Goal: Check status: Check status

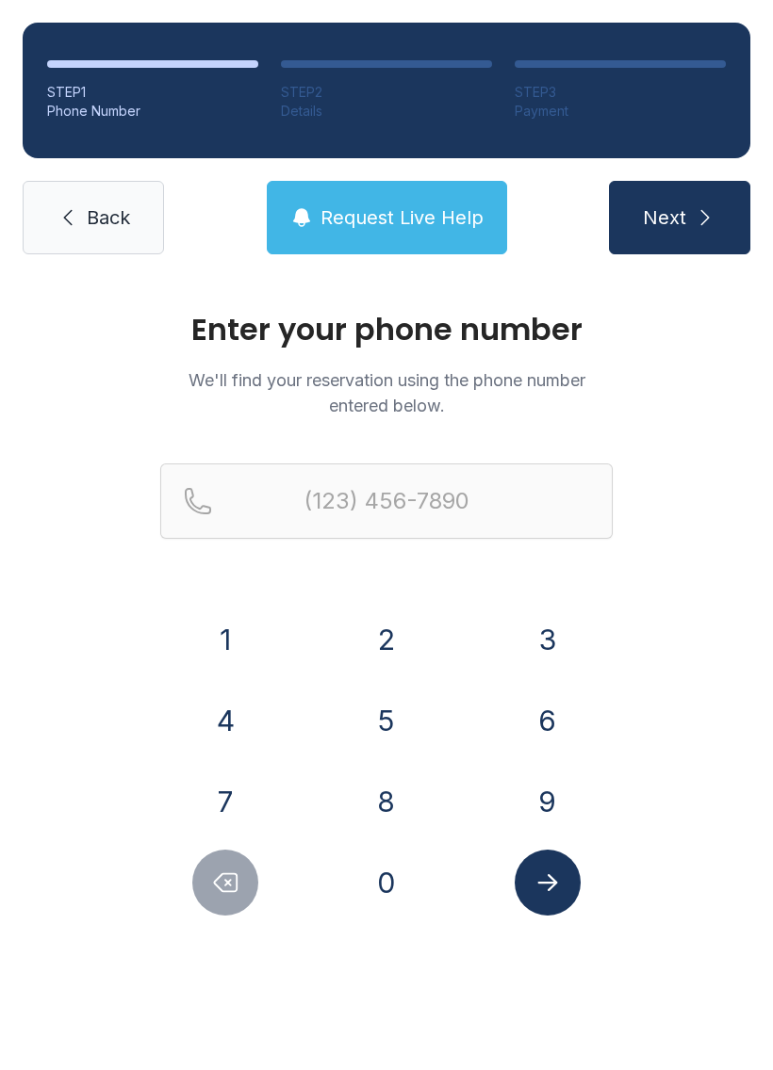
click at [545, 795] on button "9" at bounding box center [547, 802] width 66 height 66
click at [376, 703] on button "5" at bounding box center [386, 721] width 66 height 66
click at [223, 874] on icon "Delete number" at bounding box center [226, 883] width 23 height 18
type input "(9"
click at [222, 874] on icon "Delete number" at bounding box center [226, 883] width 23 height 18
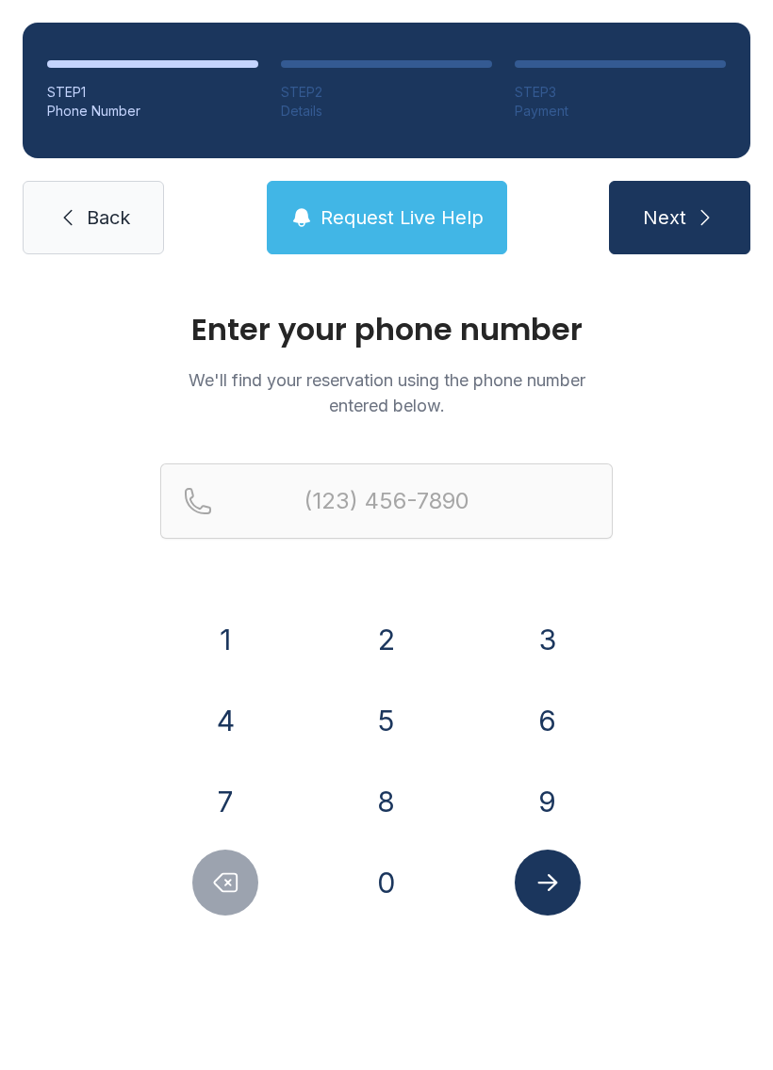
click at [210, 882] on button "Delete number" at bounding box center [225, 883] width 66 height 66
click at [237, 699] on button "4" at bounding box center [225, 721] width 66 height 66
click at [387, 894] on button "0" at bounding box center [386, 883] width 66 height 66
click at [370, 699] on button "5" at bounding box center [386, 721] width 66 height 66
click at [212, 788] on button "7" at bounding box center [225, 802] width 66 height 66
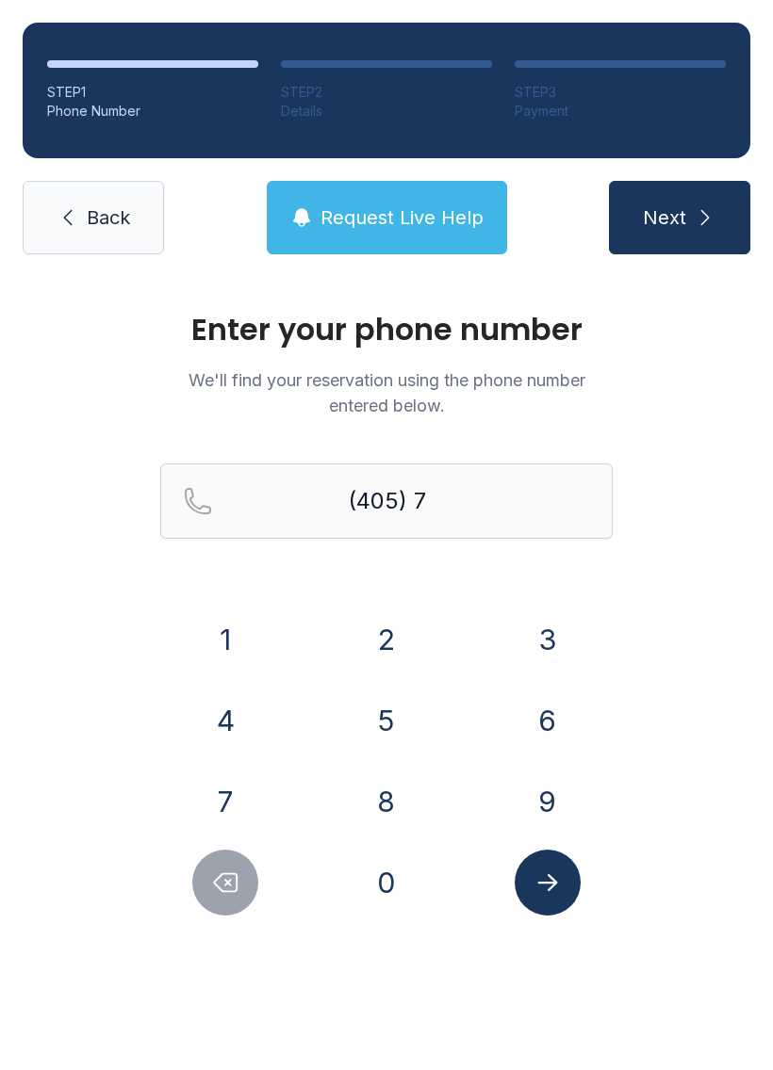
click at [202, 871] on button "Delete number" at bounding box center [225, 883] width 66 height 66
click at [398, 808] on button "8" at bounding box center [386, 802] width 66 height 66
click at [226, 609] on button "1" at bounding box center [225, 640] width 66 height 66
click at [378, 785] on button "8" at bounding box center [386, 802] width 66 height 66
click at [532, 621] on button "3" at bounding box center [547, 640] width 66 height 66
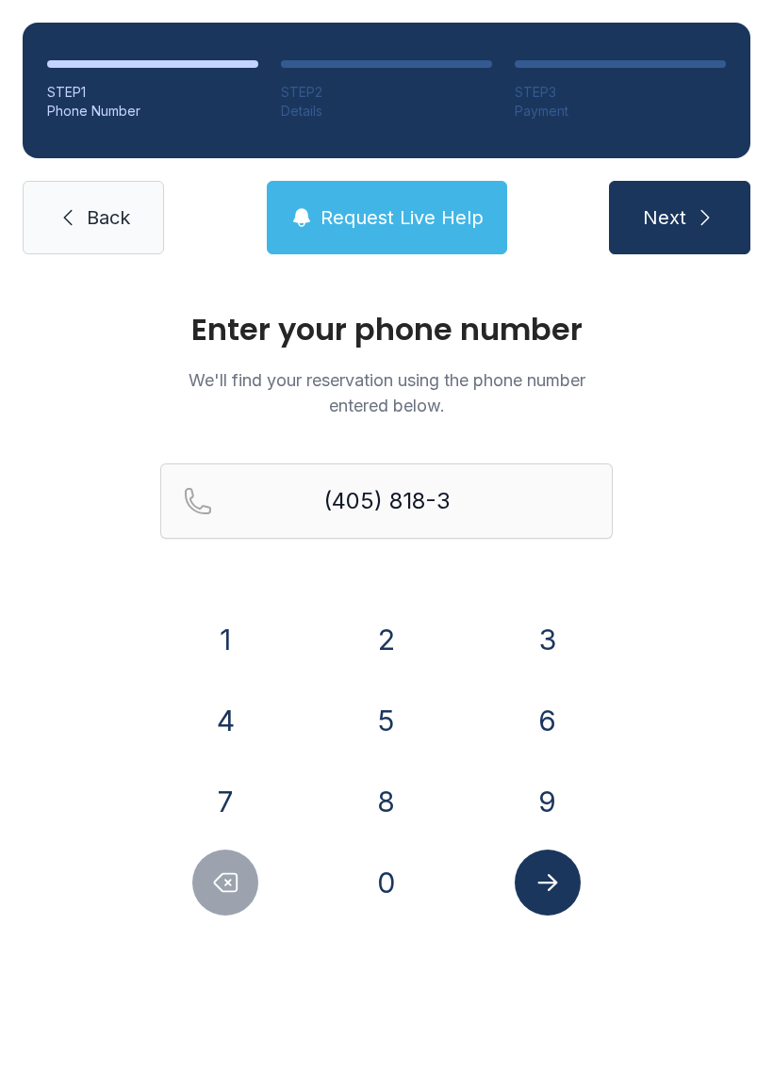
click at [541, 798] on button "9" at bounding box center [547, 802] width 66 height 66
click at [209, 795] on button "7" at bounding box center [225, 802] width 66 height 66
click at [227, 631] on button "1" at bounding box center [225, 640] width 66 height 66
click at [545, 875] on icon "Submit lookup form" at bounding box center [547, 883] width 28 height 28
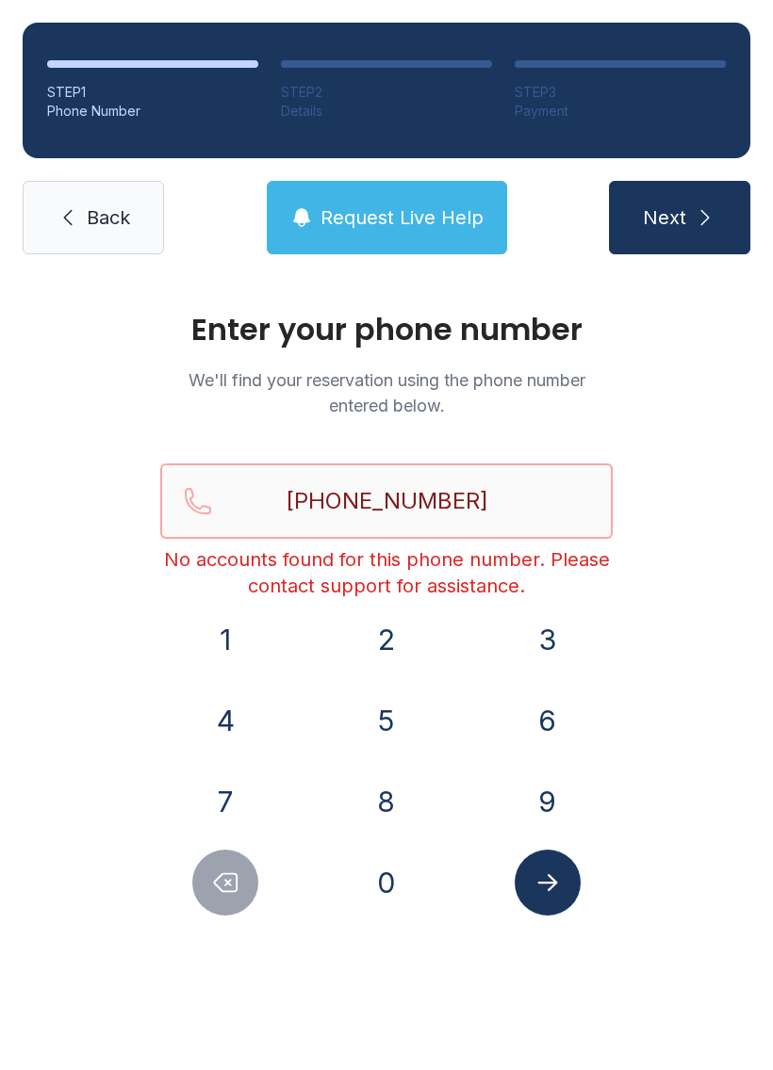
click at [481, 486] on input "[PHONE_NUMBER]" at bounding box center [386, 501] width 452 height 75
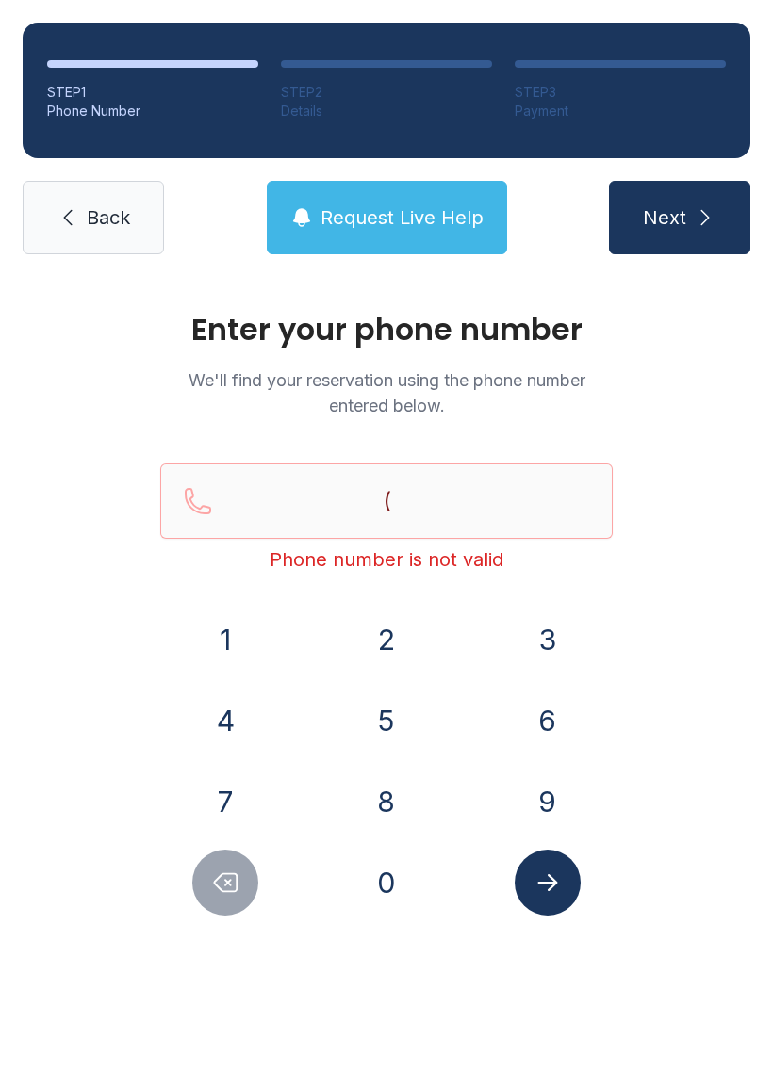
click at [533, 795] on button "9" at bounding box center [547, 802] width 66 height 66
click at [385, 722] on button "5" at bounding box center [386, 721] width 66 height 66
click at [224, 722] on button "4" at bounding box center [225, 721] width 66 height 66
click at [387, 812] on button "8" at bounding box center [386, 802] width 66 height 66
click at [379, 720] on button "5" at bounding box center [386, 721] width 66 height 66
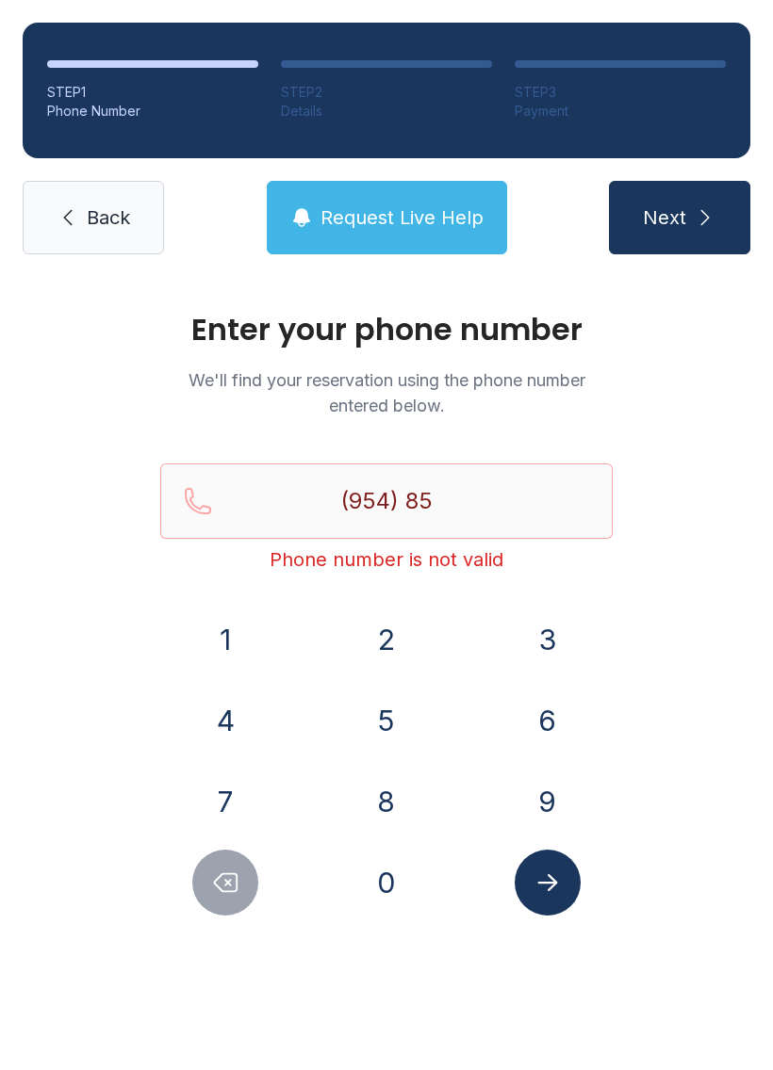
click at [231, 785] on button "7" at bounding box center [225, 802] width 66 height 66
click at [392, 803] on button "8" at bounding box center [386, 802] width 66 height 66
click at [379, 627] on button "2" at bounding box center [386, 640] width 66 height 66
click at [220, 711] on button "4" at bounding box center [225, 721] width 66 height 66
click at [212, 701] on button "4" at bounding box center [225, 721] width 66 height 66
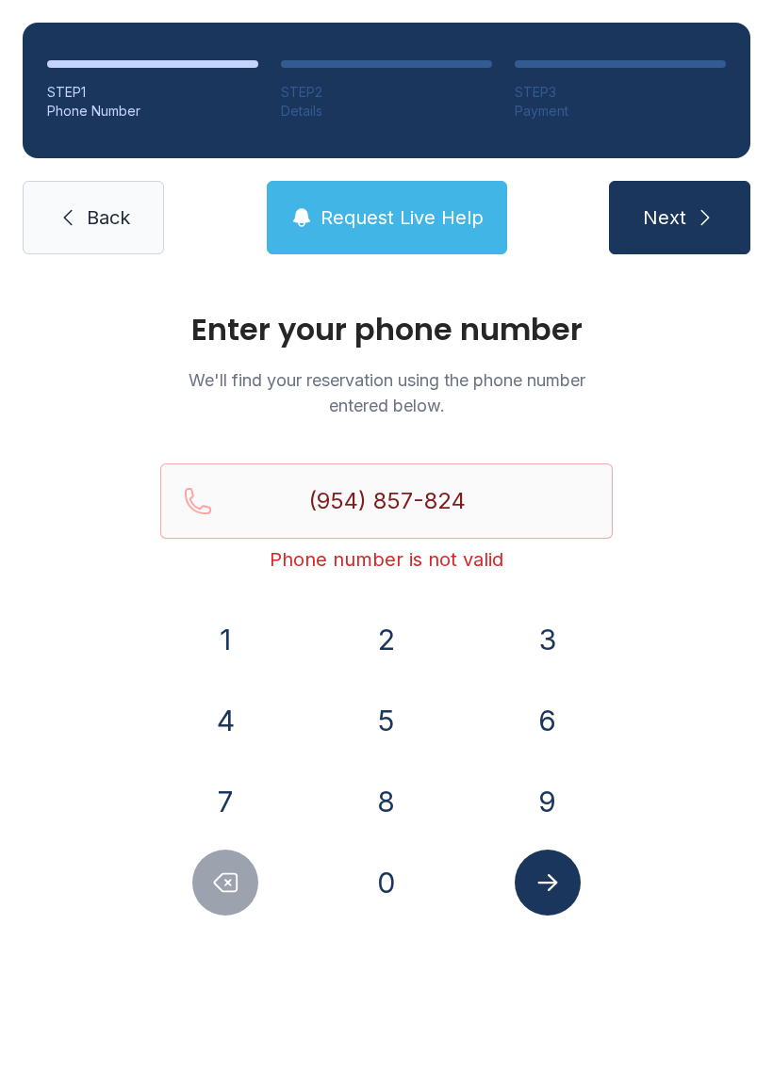
type input "[PHONE_NUMBER]"
click at [529, 871] on button "Submit lookup form" at bounding box center [547, 883] width 66 height 66
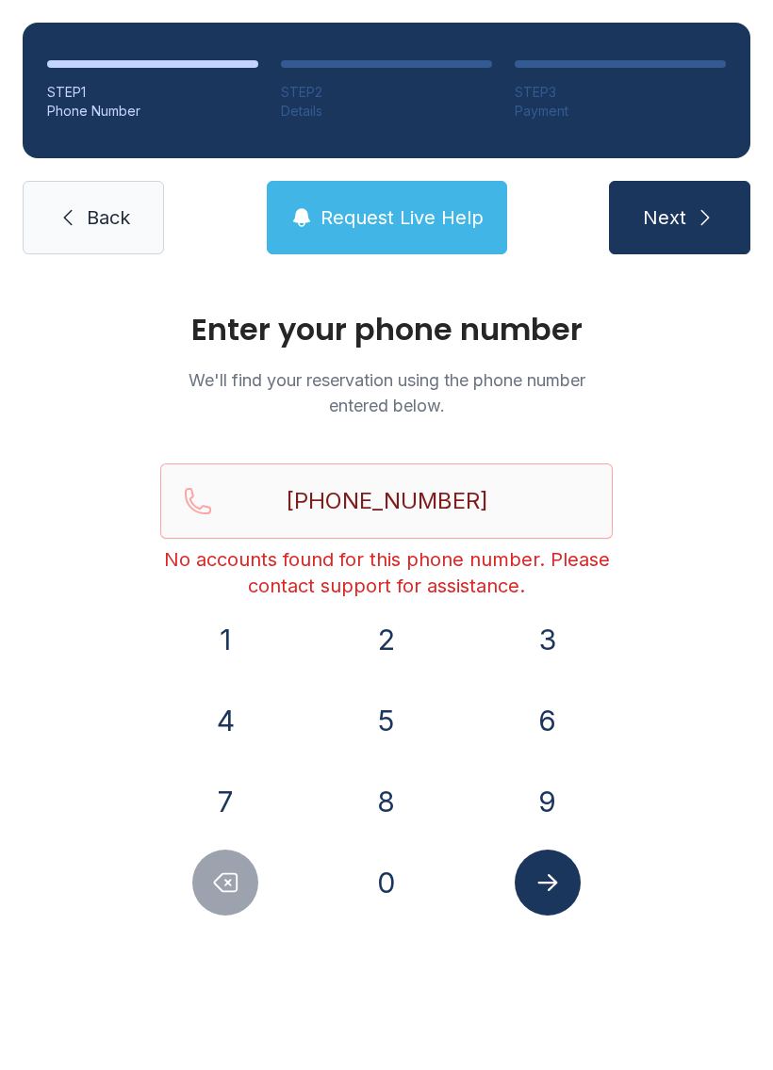
click at [79, 205] on link "Back" at bounding box center [93, 217] width 141 height 73
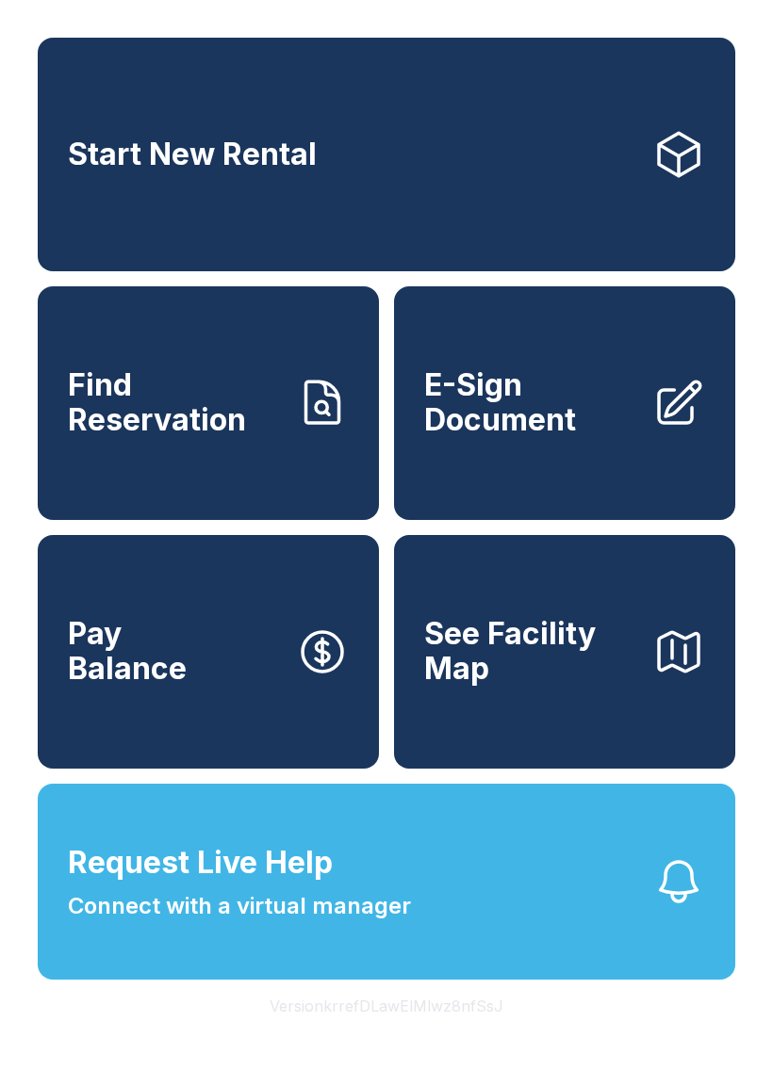
click at [177, 427] on span "Find Reservation" at bounding box center [174, 402] width 213 height 69
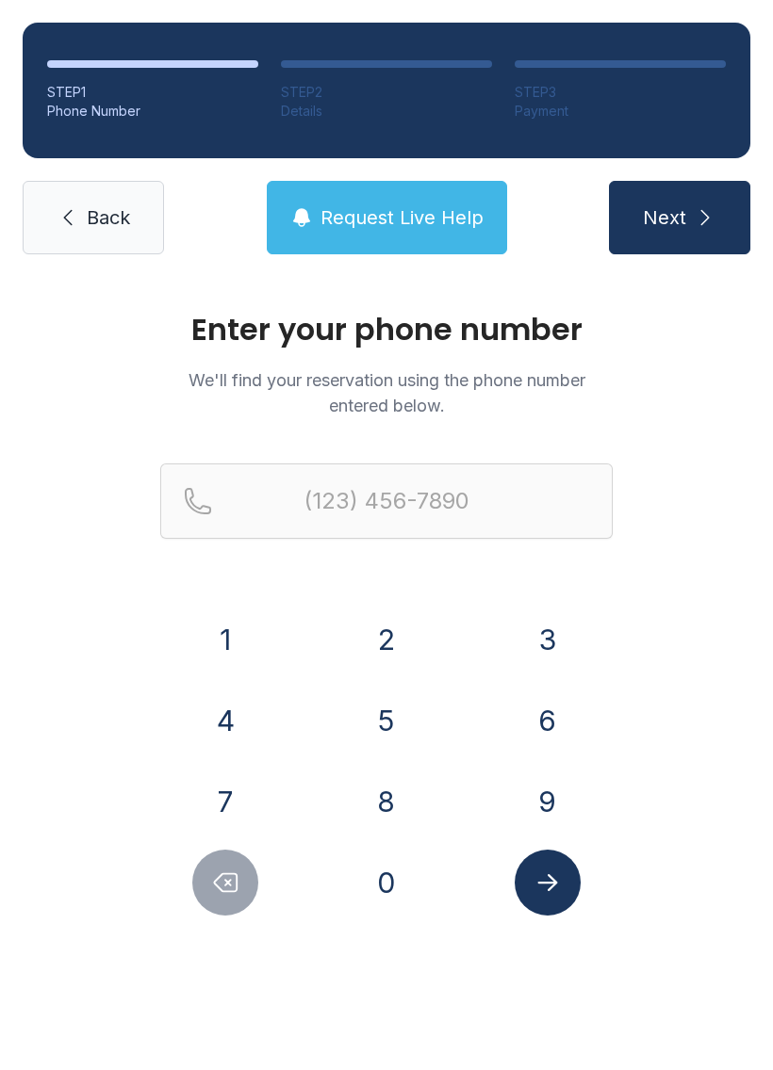
click at [230, 701] on button "4" at bounding box center [225, 721] width 66 height 66
click at [378, 886] on button "0" at bounding box center [386, 883] width 66 height 66
click at [370, 721] on button "5" at bounding box center [386, 721] width 66 height 66
click at [381, 796] on button "8" at bounding box center [386, 802] width 66 height 66
click at [223, 625] on button "1" at bounding box center [225, 640] width 66 height 66
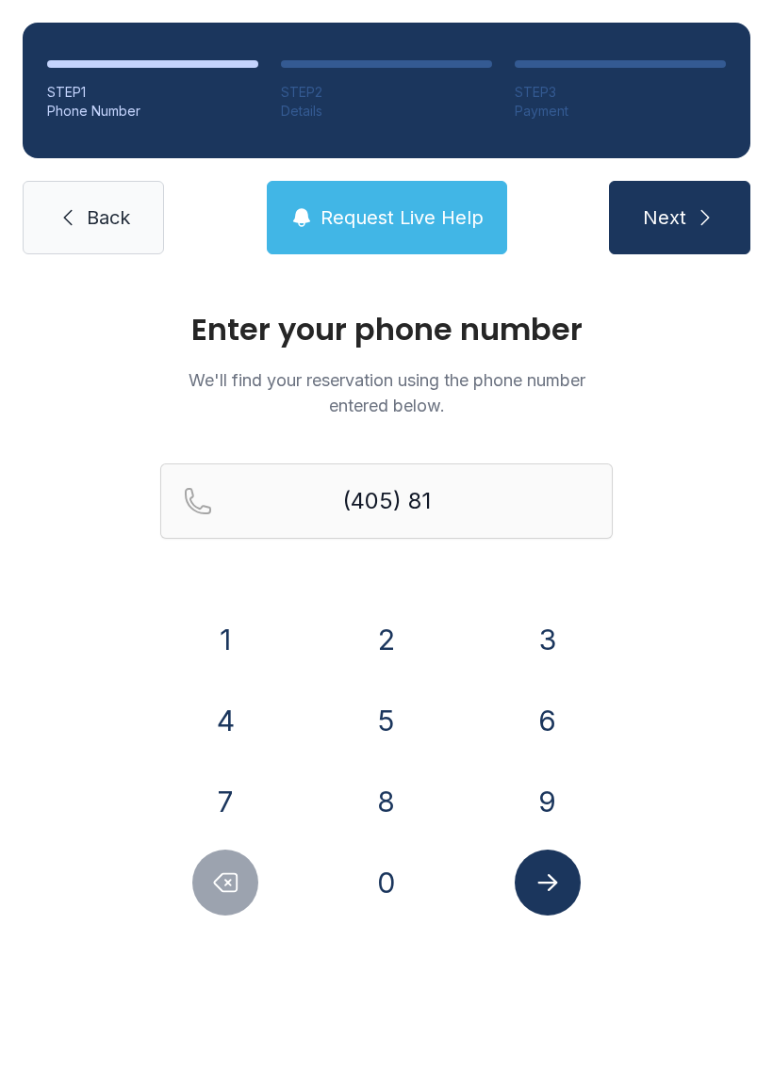
click at [383, 807] on button "8" at bounding box center [386, 802] width 66 height 66
click at [534, 612] on button "3" at bounding box center [547, 640] width 66 height 66
click at [207, 789] on button "7" at bounding box center [225, 802] width 66 height 66
click at [532, 797] on button "9" at bounding box center [547, 802] width 66 height 66
click at [226, 621] on button "1" at bounding box center [225, 640] width 66 height 66
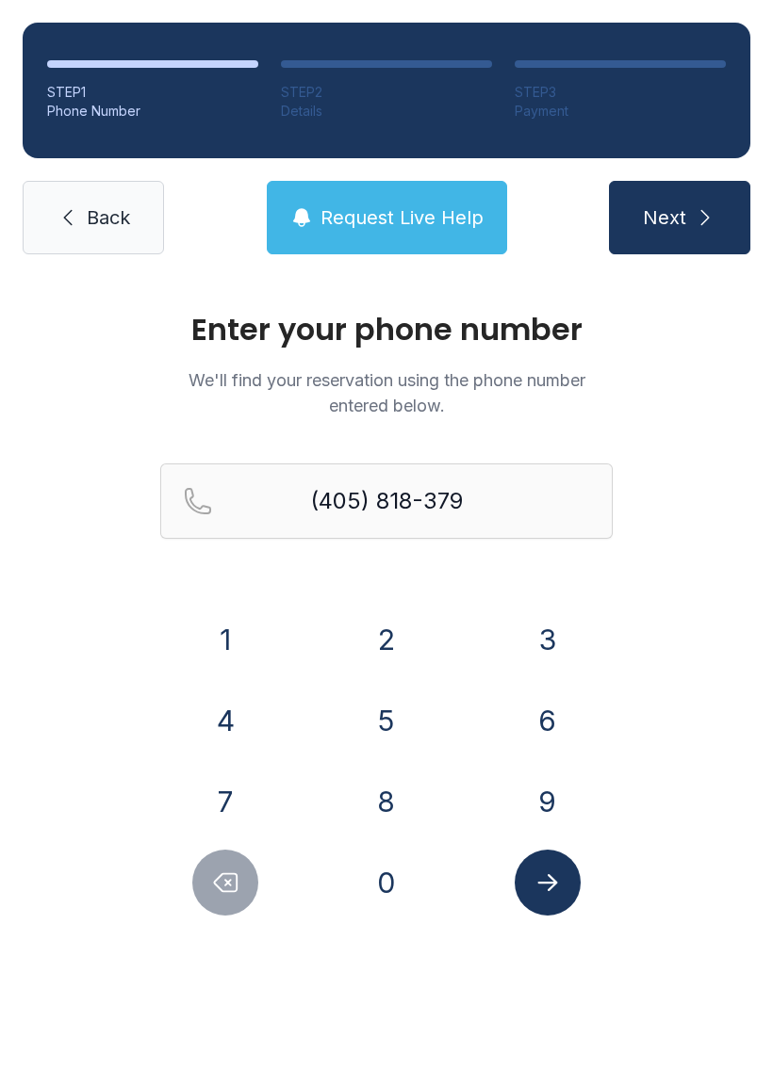
type input "[PHONE_NUMBER]"
click at [535, 898] on button "Submit lookup form" at bounding box center [547, 883] width 66 height 66
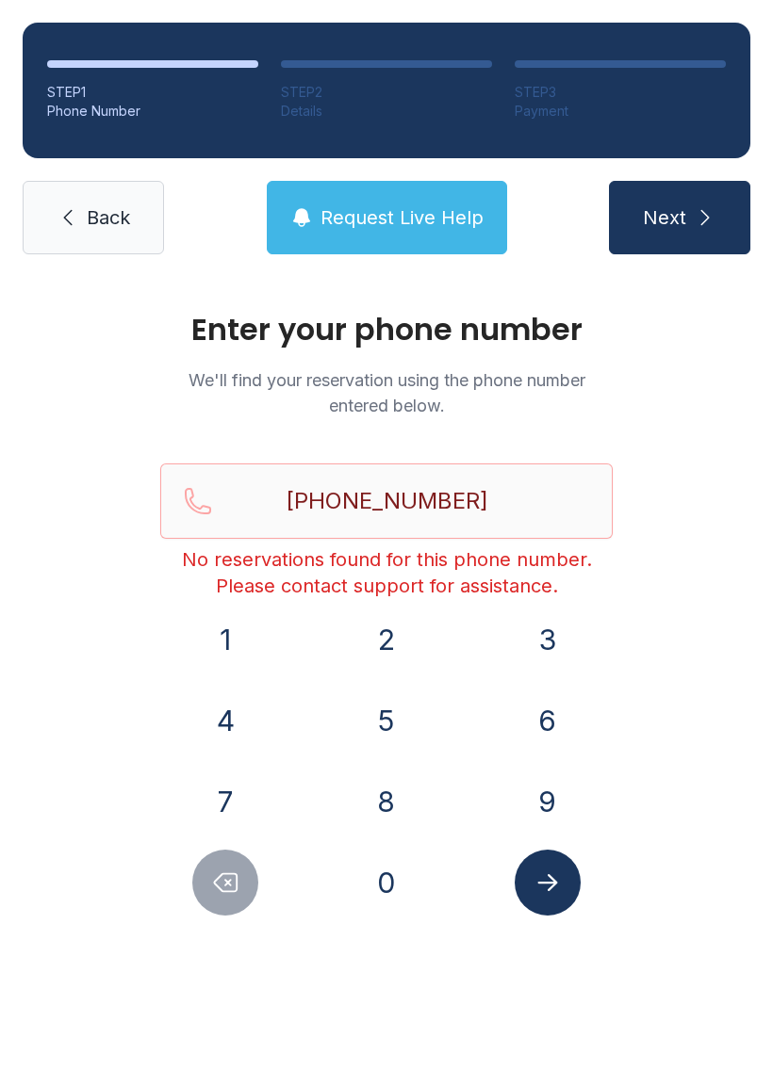
click at [382, 206] on span "Request Live Help" at bounding box center [401, 217] width 163 height 26
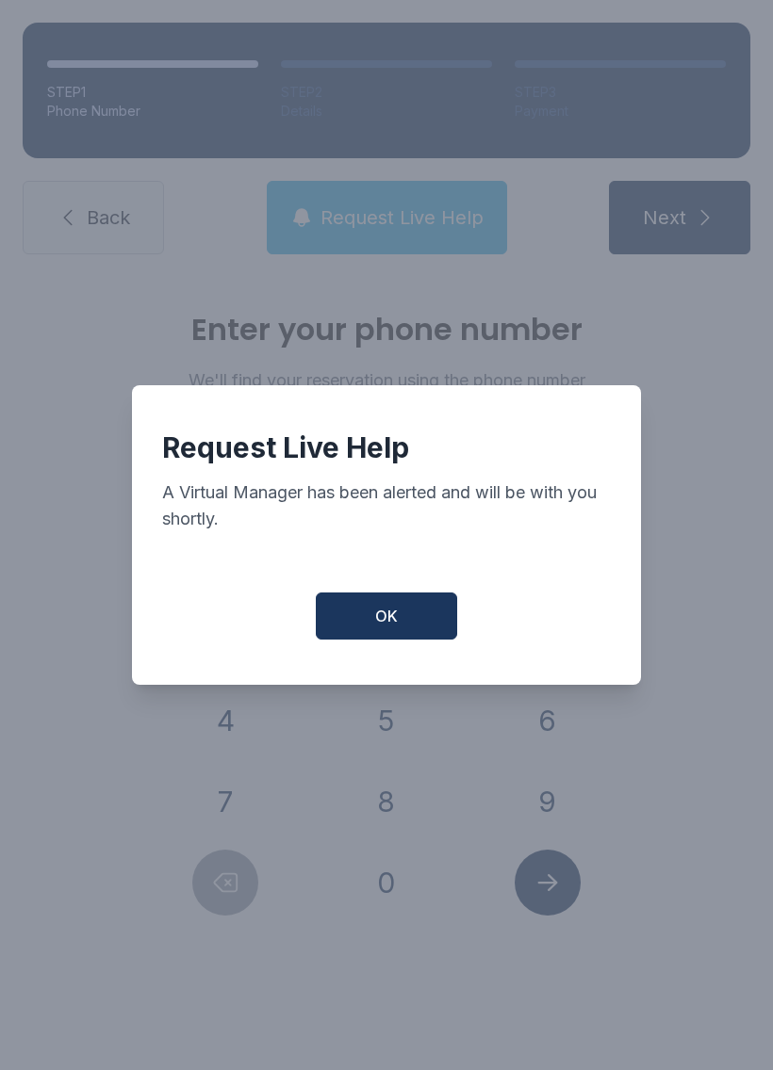
click at [365, 627] on button "OK" at bounding box center [386, 616] width 141 height 47
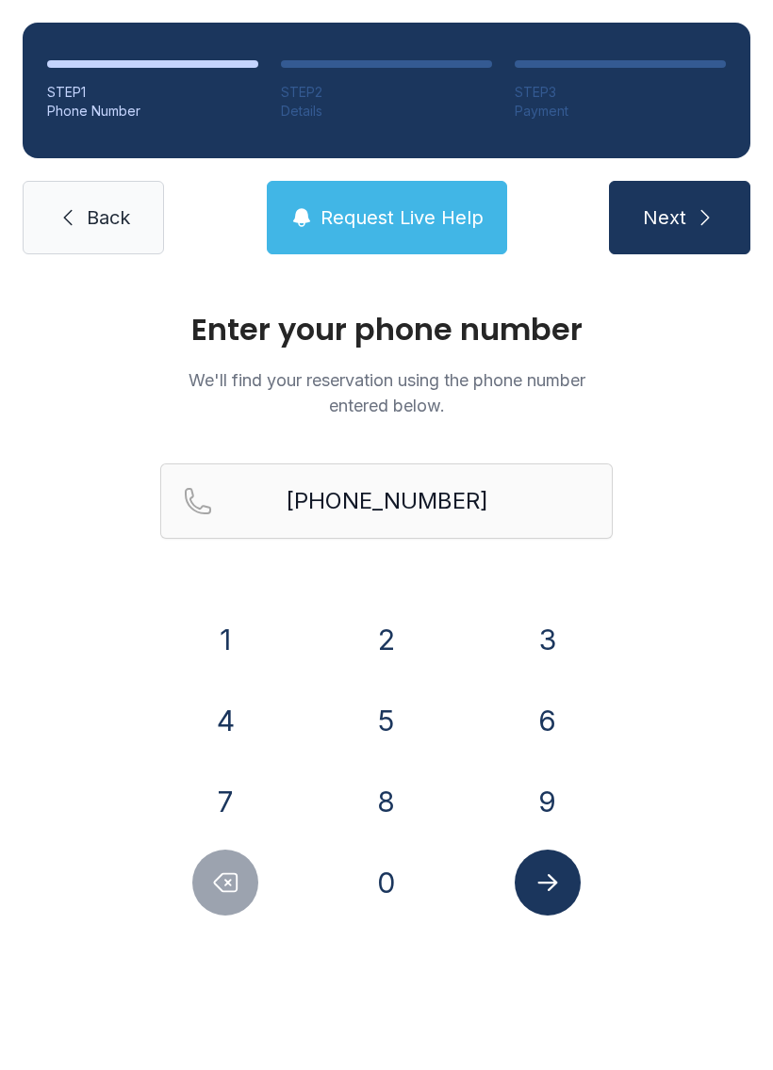
click at [641, 201] on button "Next" at bounding box center [679, 217] width 141 height 73
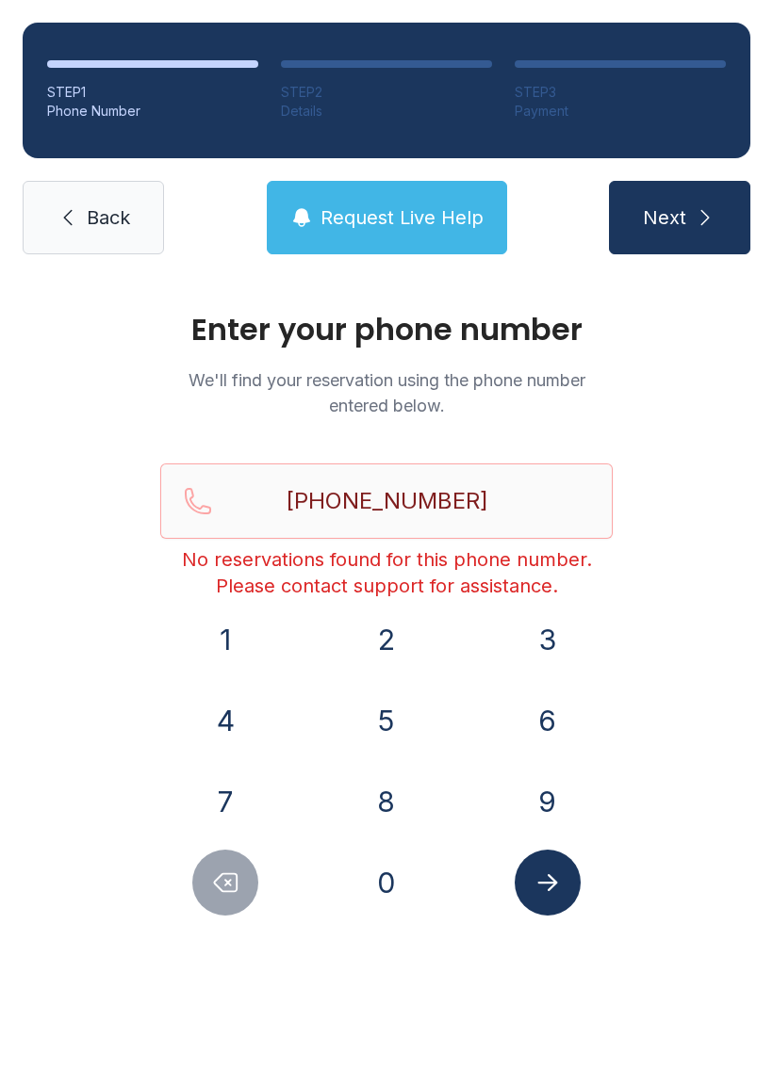
click at [89, 236] on link "Back" at bounding box center [93, 217] width 141 height 73
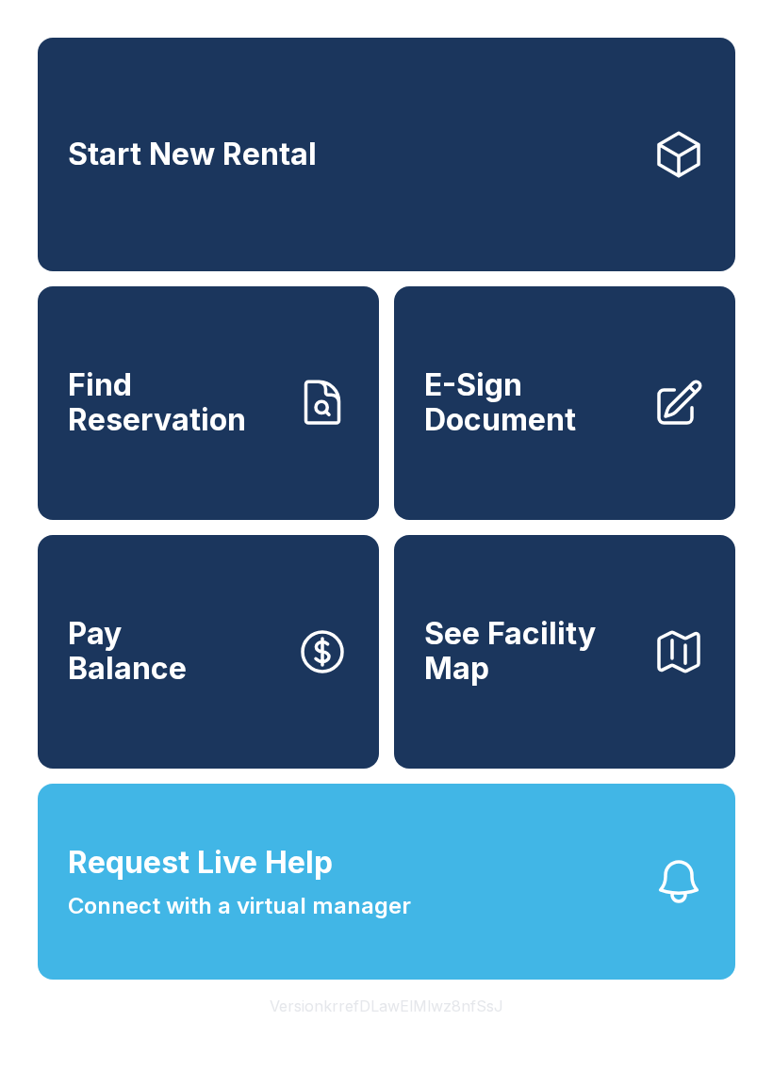
click at [590, 436] on span "E-Sign Document" at bounding box center [530, 402] width 213 height 69
